Goal: Check status: Check status

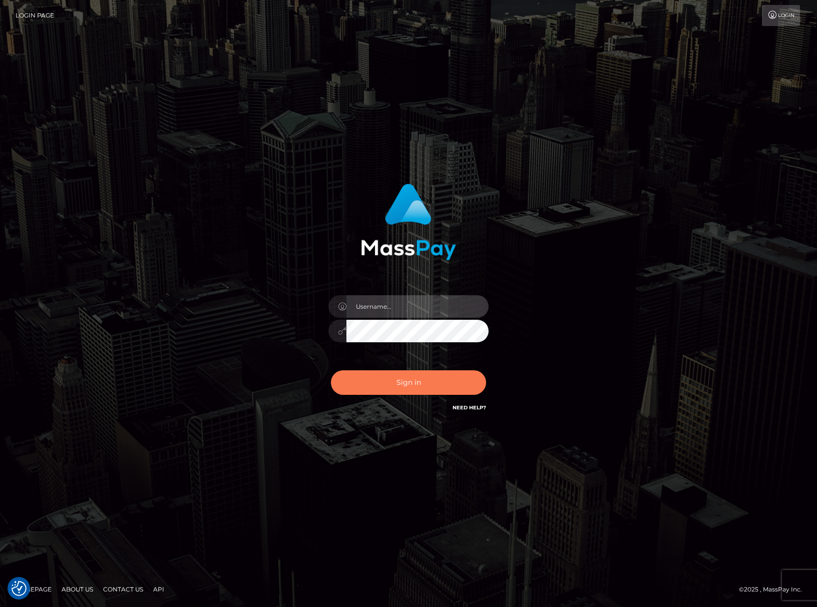
type input "[PERSON_NAME].Silversocial"
click at [373, 382] on button "Sign in" at bounding box center [408, 383] width 155 height 25
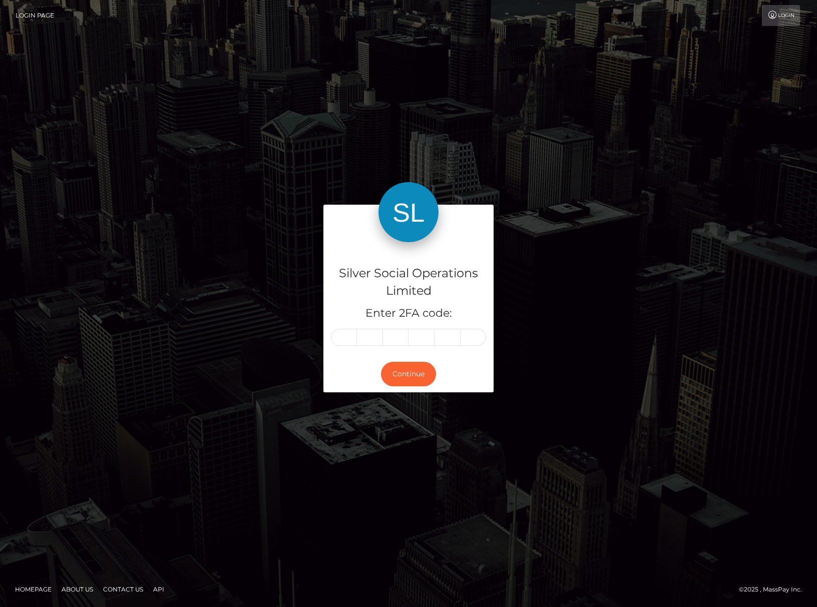
type input "8"
type input "6"
type input "4"
type input "9"
type input "5"
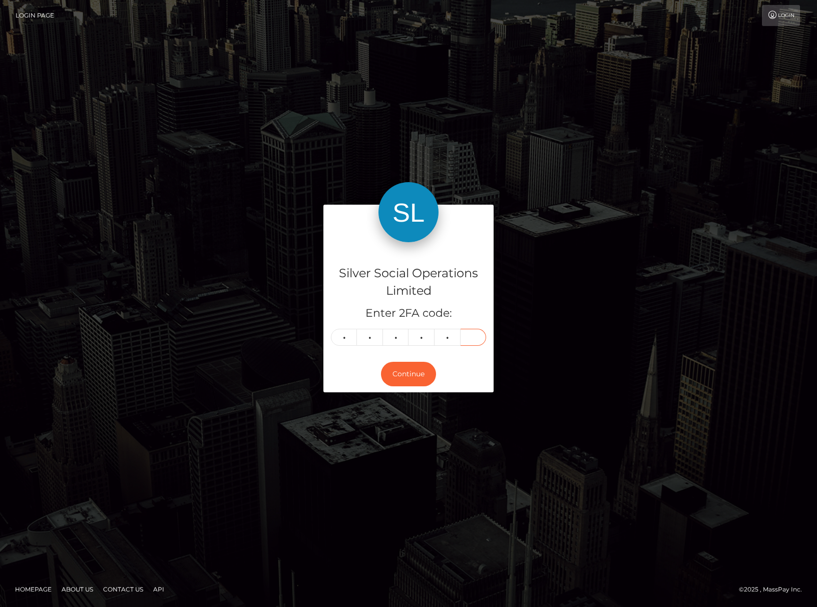
type input "5"
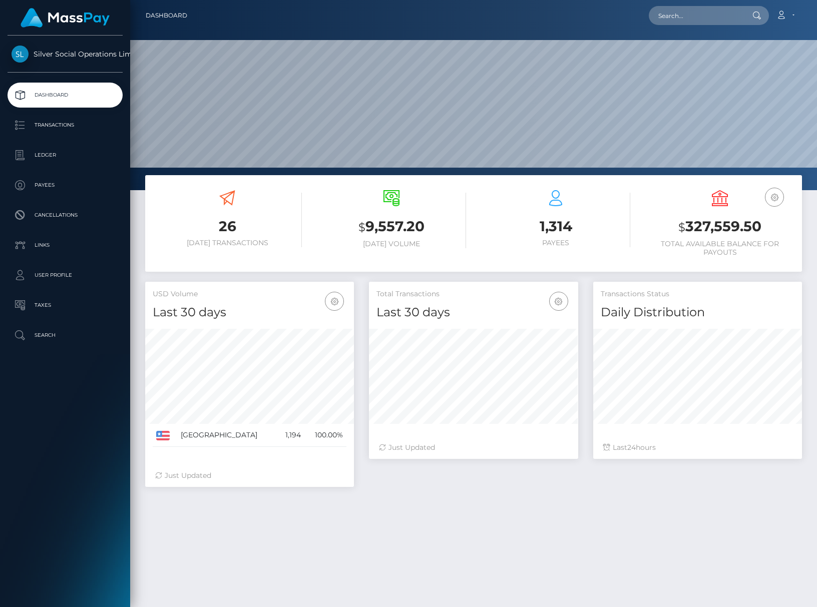
scroll to position [177, 209]
drag, startPoint x: 679, startPoint y: 229, endPoint x: 768, endPoint y: 229, distance: 88.6
click at [768, 229] on h3 "$ 327,559.50" at bounding box center [719, 227] width 149 height 21
copy h3 "$ 327,559.50"
